Goal: Find specific page/section: Find specific page/section

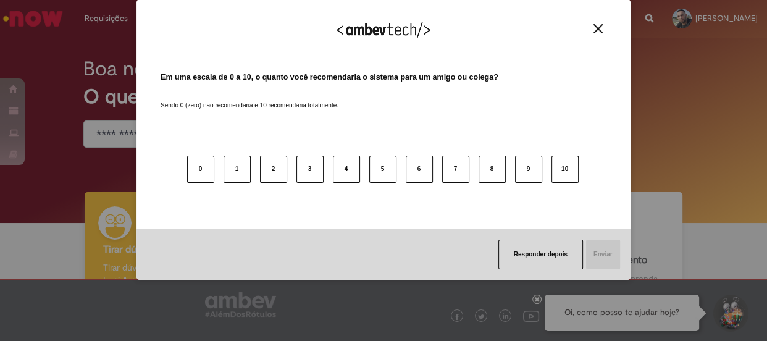
click at [598, 31] on img "Close" at bounding box center [597, 28] width 9 height 9
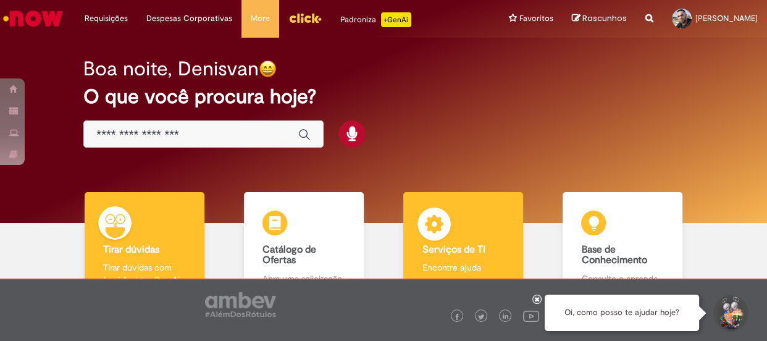
click at [474, 233] on div "Serviços de TI Serviços de TI Encontre ajuda" at bounding box center [462, 245] width 119 height 107
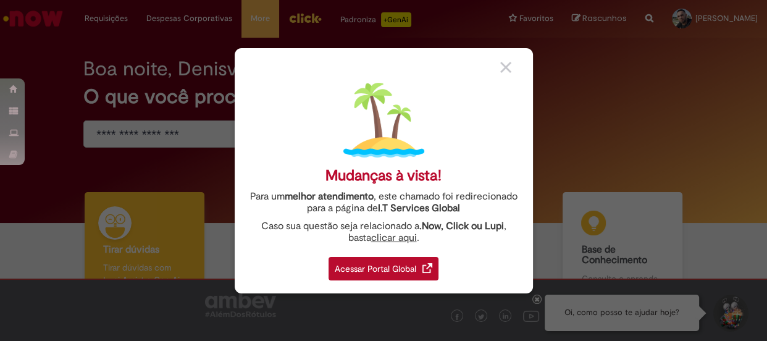
click at [413, 262] on div "Acessar Portal Global" at bounding box center [384, 268] width 110 height 23
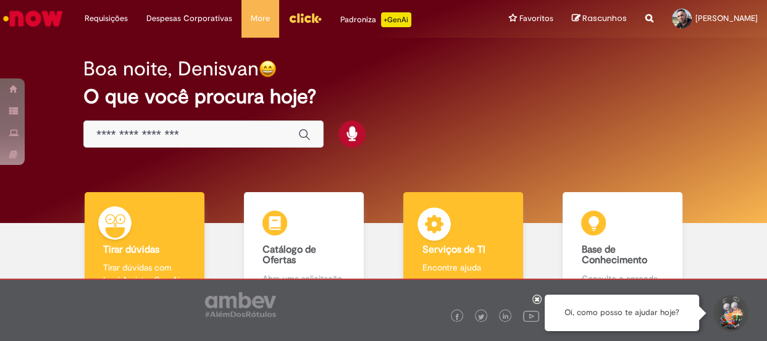
click at [438, 253] on body "Pular para o conteúdo da página Requisições Exibir Todas as Solicitações Requis…" at bounding box center [383, 170] width 767 height 341
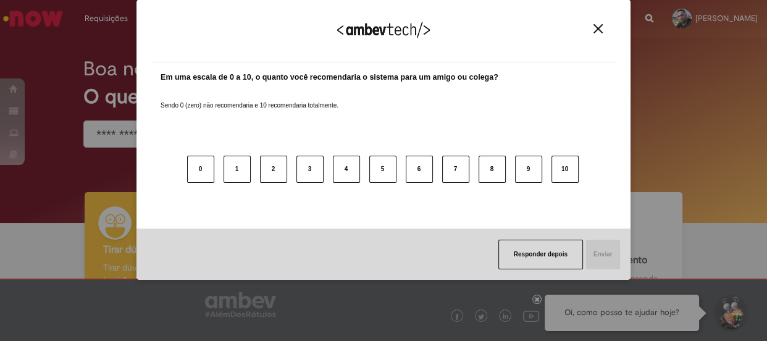
click at [595, 29] on img "Close" at bounding box center [597, 28] width 9 height 9
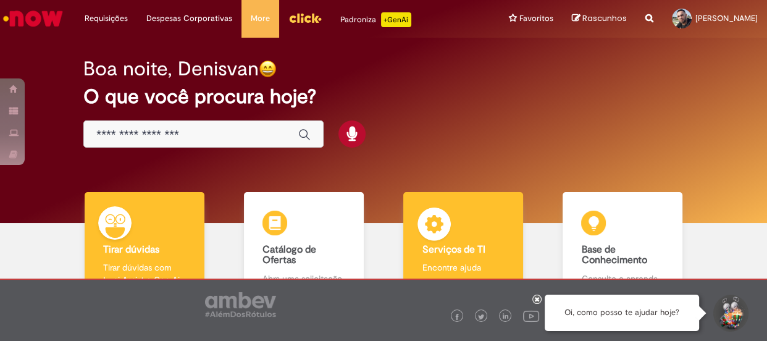
click at [443, 247] on b "Serviços de TI" at bounding box center [453, 249] width 63 height 12
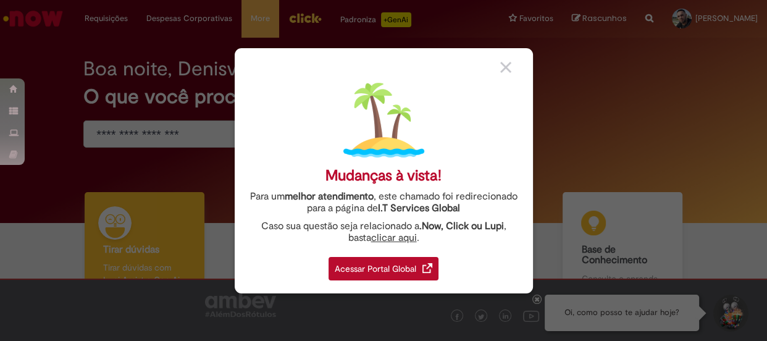
click at [417, 267] on div "Acessar Portal Global" at bounding box center [384, 268] width 110 height 23
